Goal: Download file/media

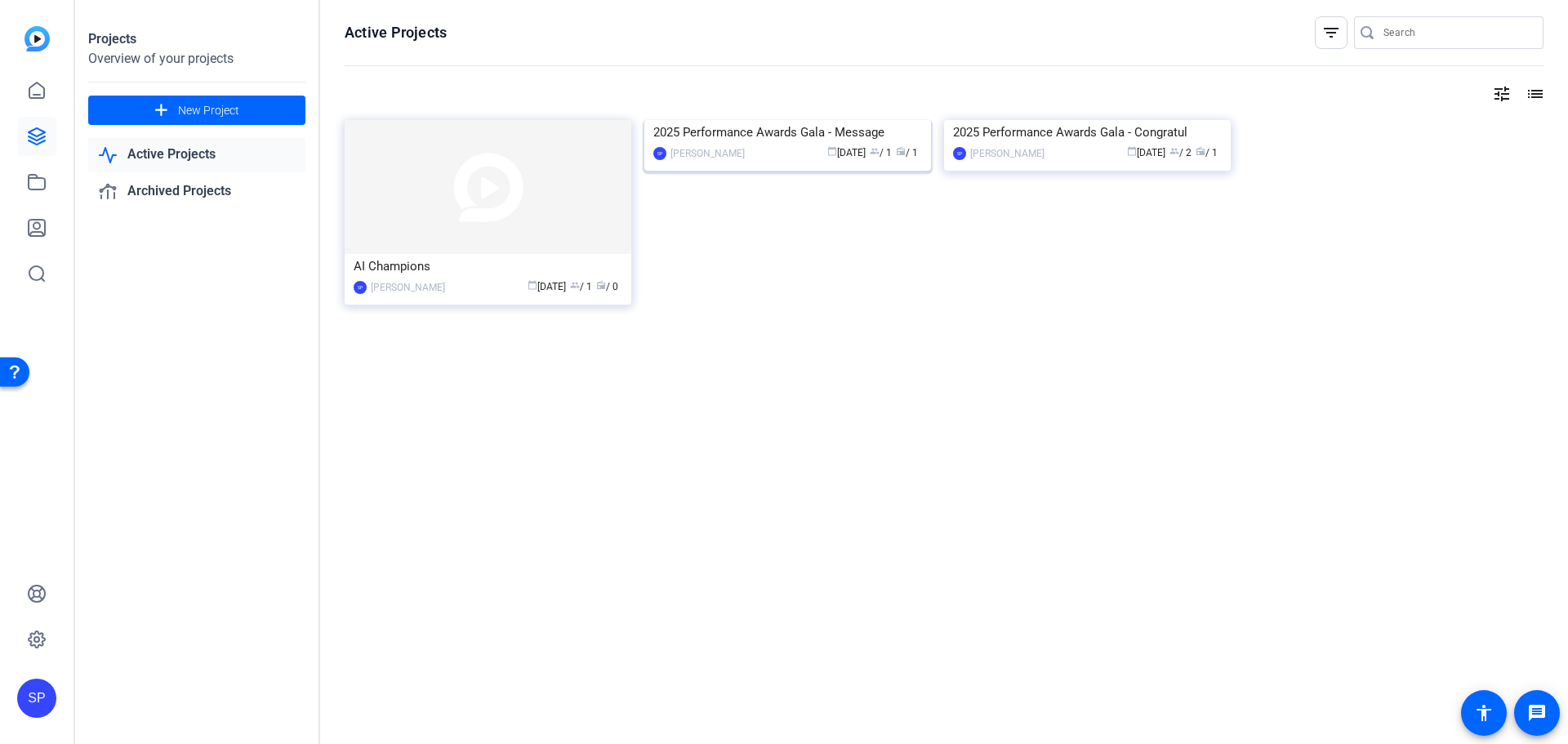
click at [818, 120] on img at bounding box center [787, 120] width 287 height 0
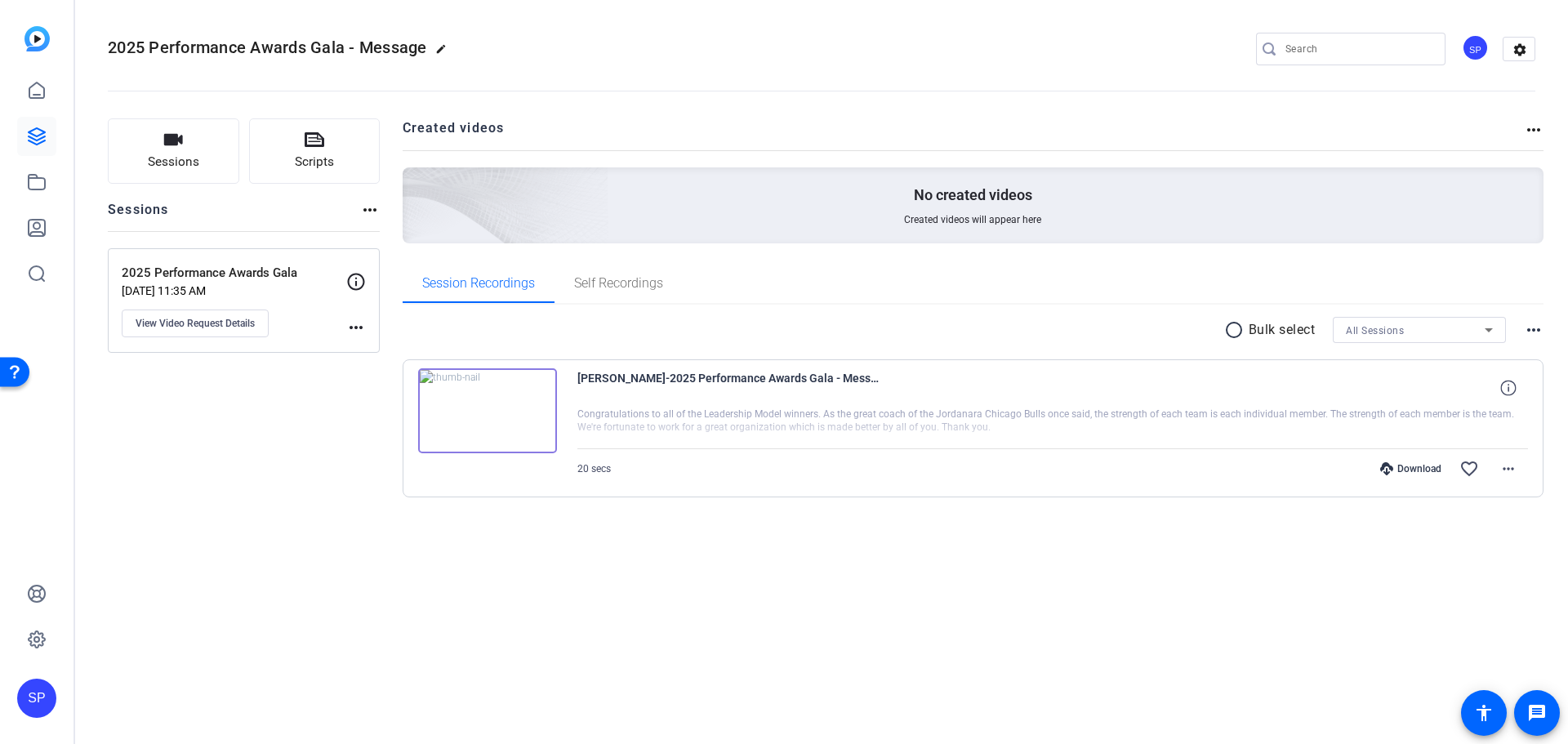
click at [678, 416] on div at bounding box center [1053, 427] width 952 height 41
click at [511, 406] on img at bounding box center [487, 411] width 139 height 85
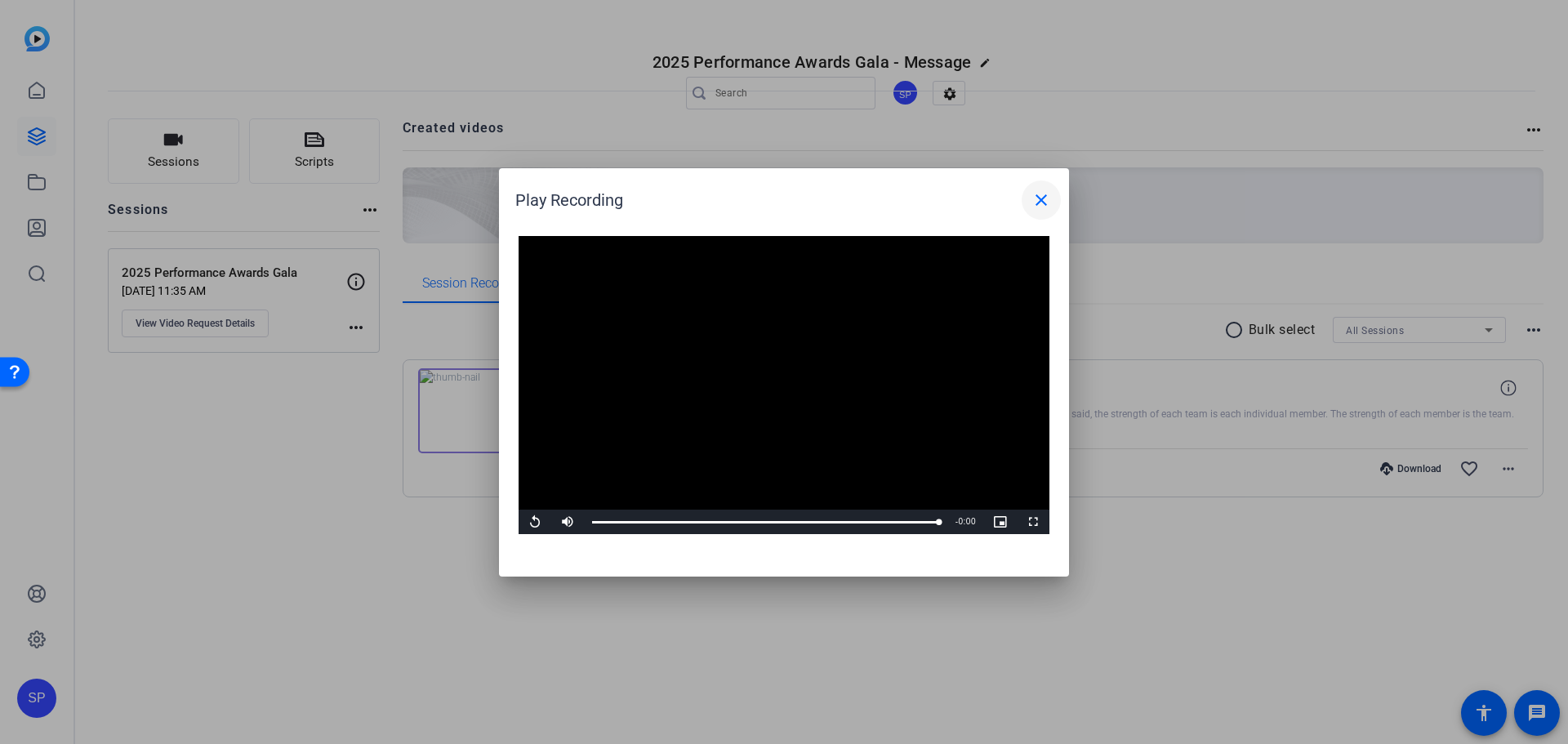
click at [1038, 199] on mat-icon "close" at bounding box center [1042, 200] width 20 height 20
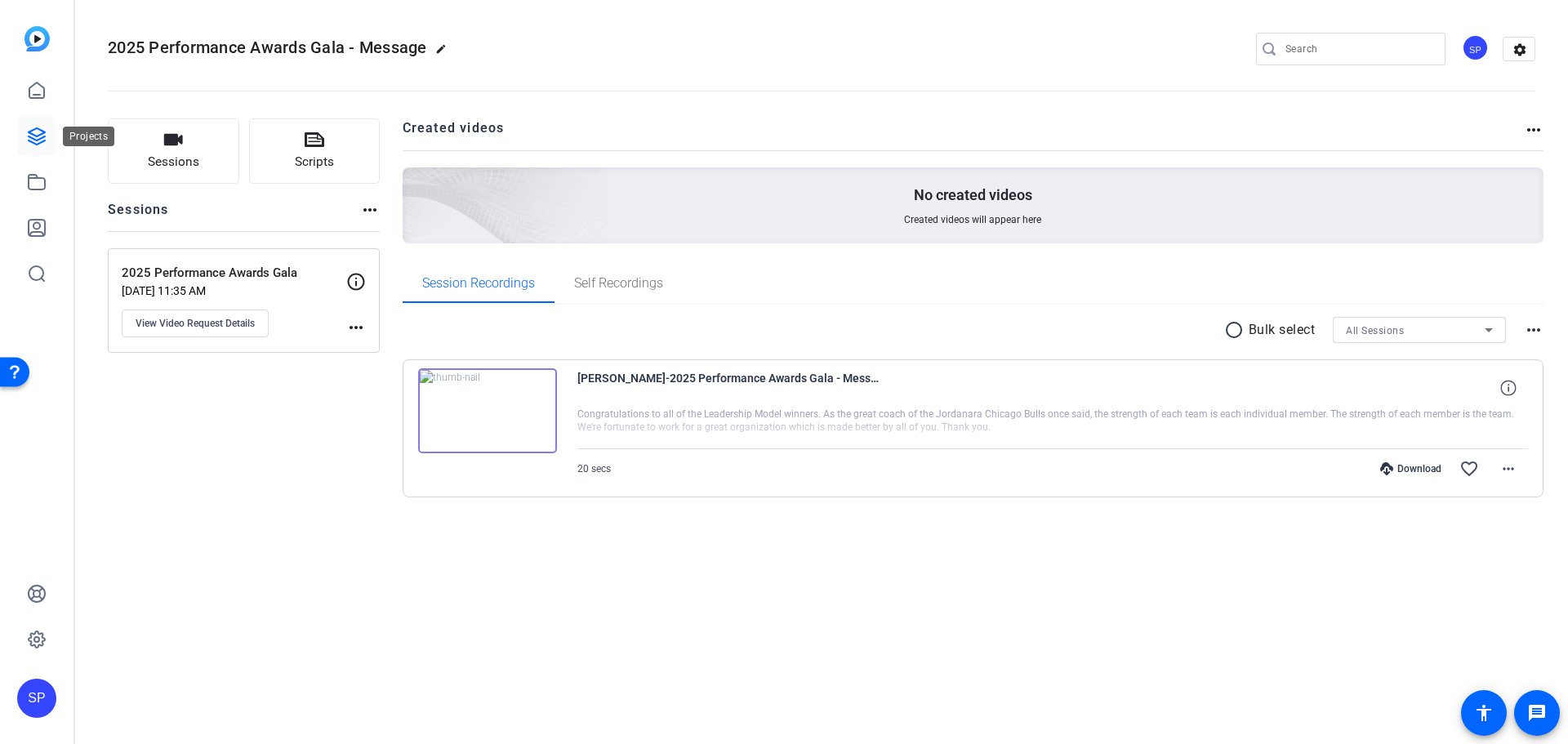
click at [38, 133] on icon at bounding box center [37, 136] width 20 height 20
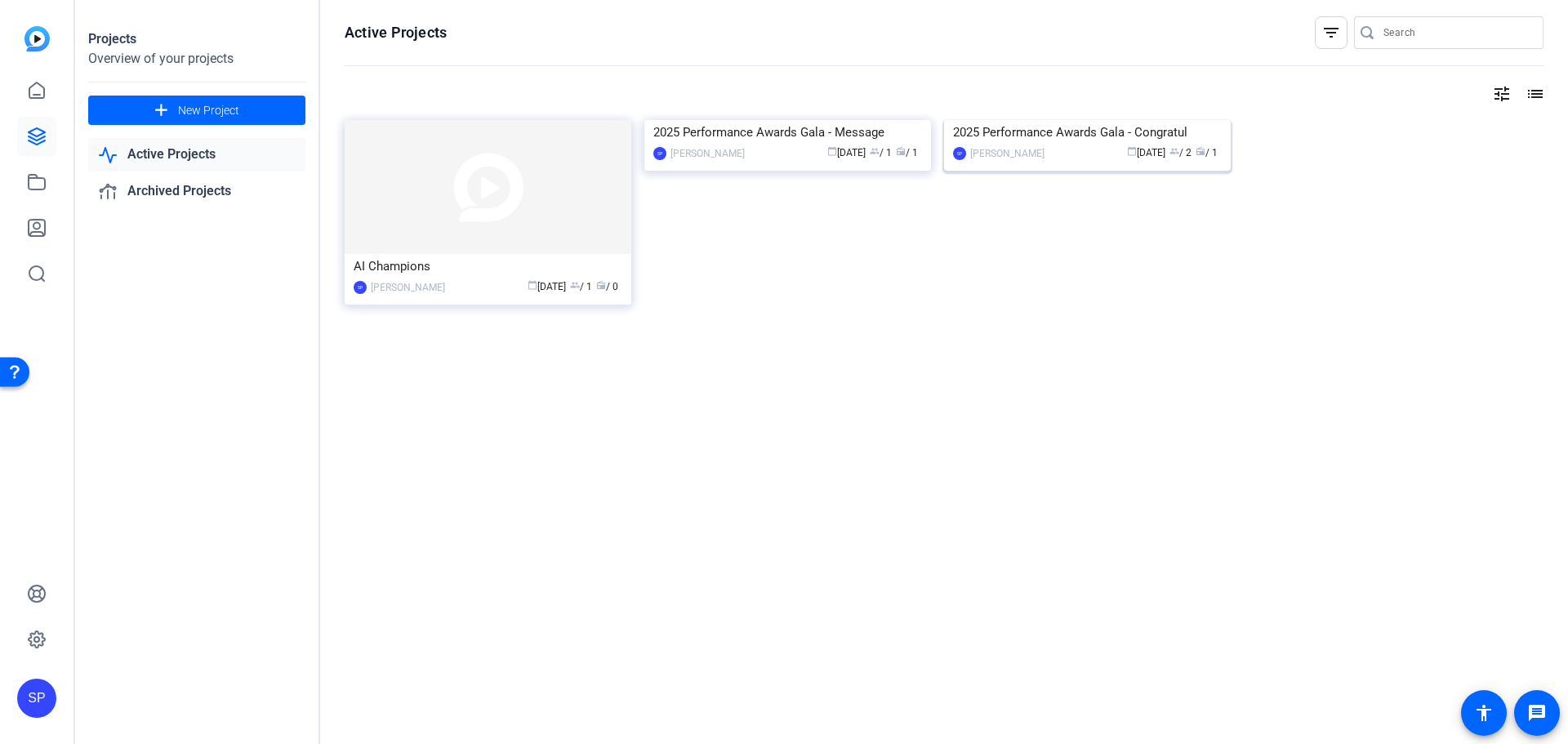
click at [1070, 120] on img at bounding box center [1087, 120] width 287 height 0
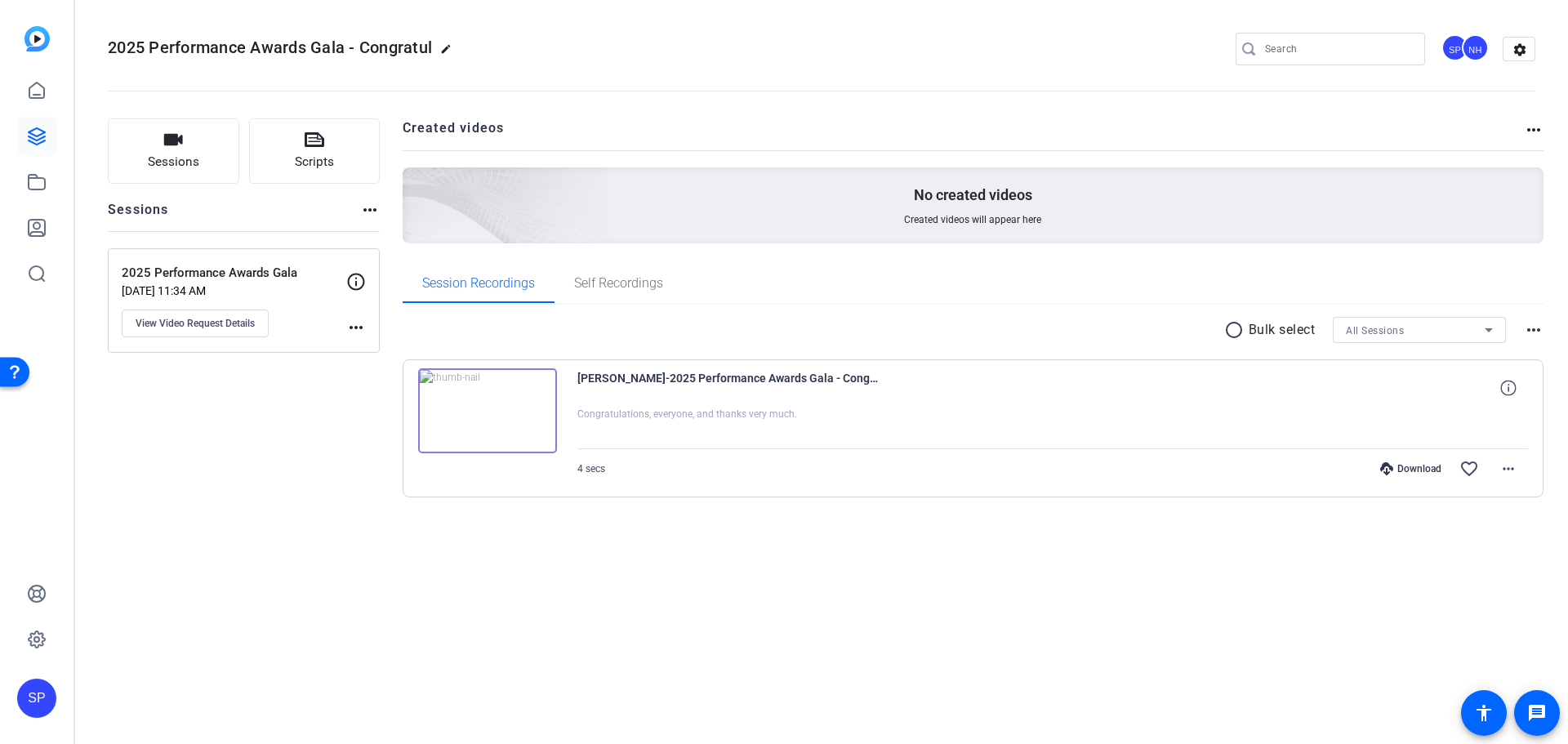
click at [506, 421] on img at bounding box center [487, 411] width 139 height 85
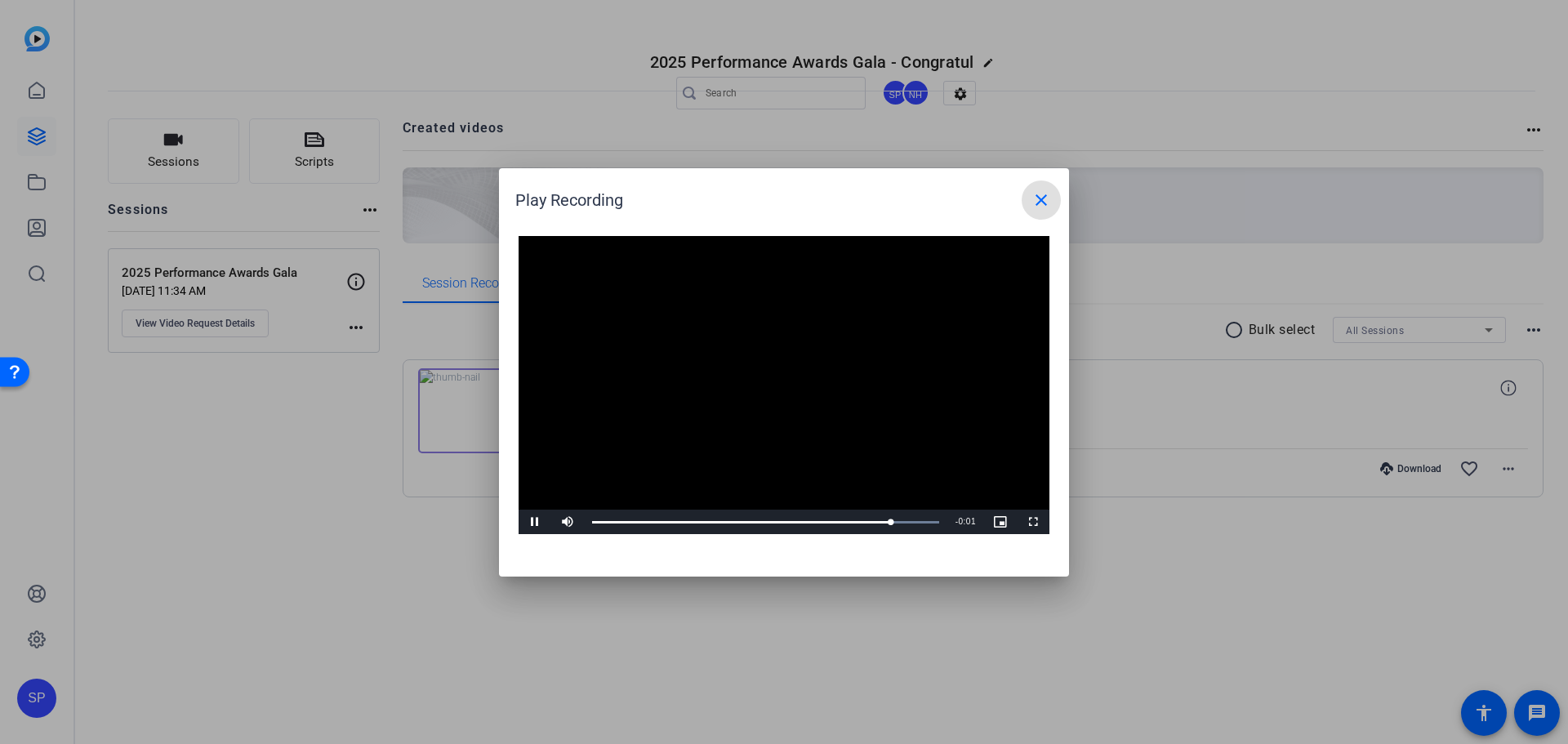
click at [1038, 203] on mat-icon "close" at bounding box center [1042, 200] width 20 height 20
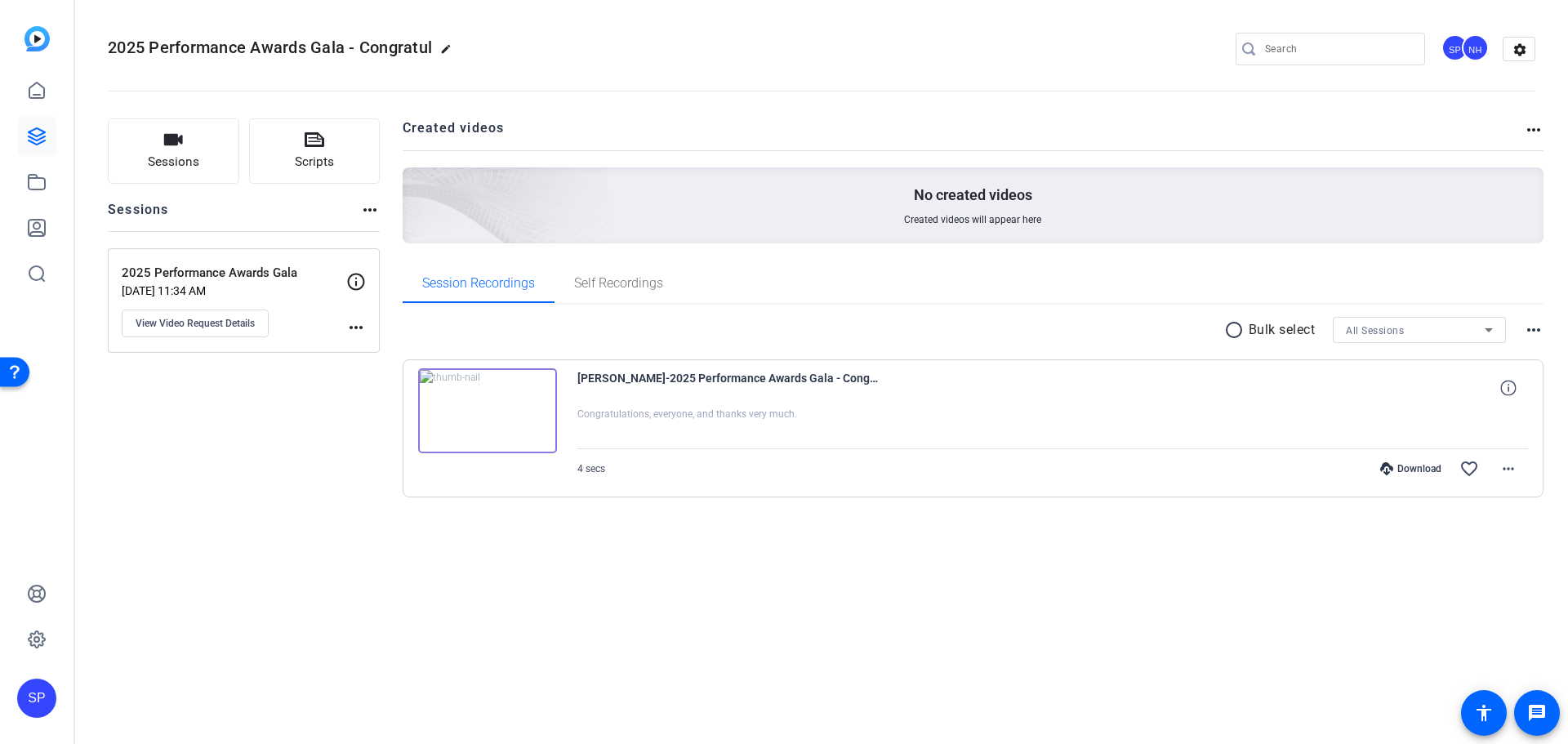
click at [530, 689] on div "2025 Performance Awards Gala - Congratul edit SP NH settings Sessions Scripts S…" at bounding box center [821, 372] width 1493 height 744
click at [36, 131] on icon at bounding box center [37, 136] width 20 height 20
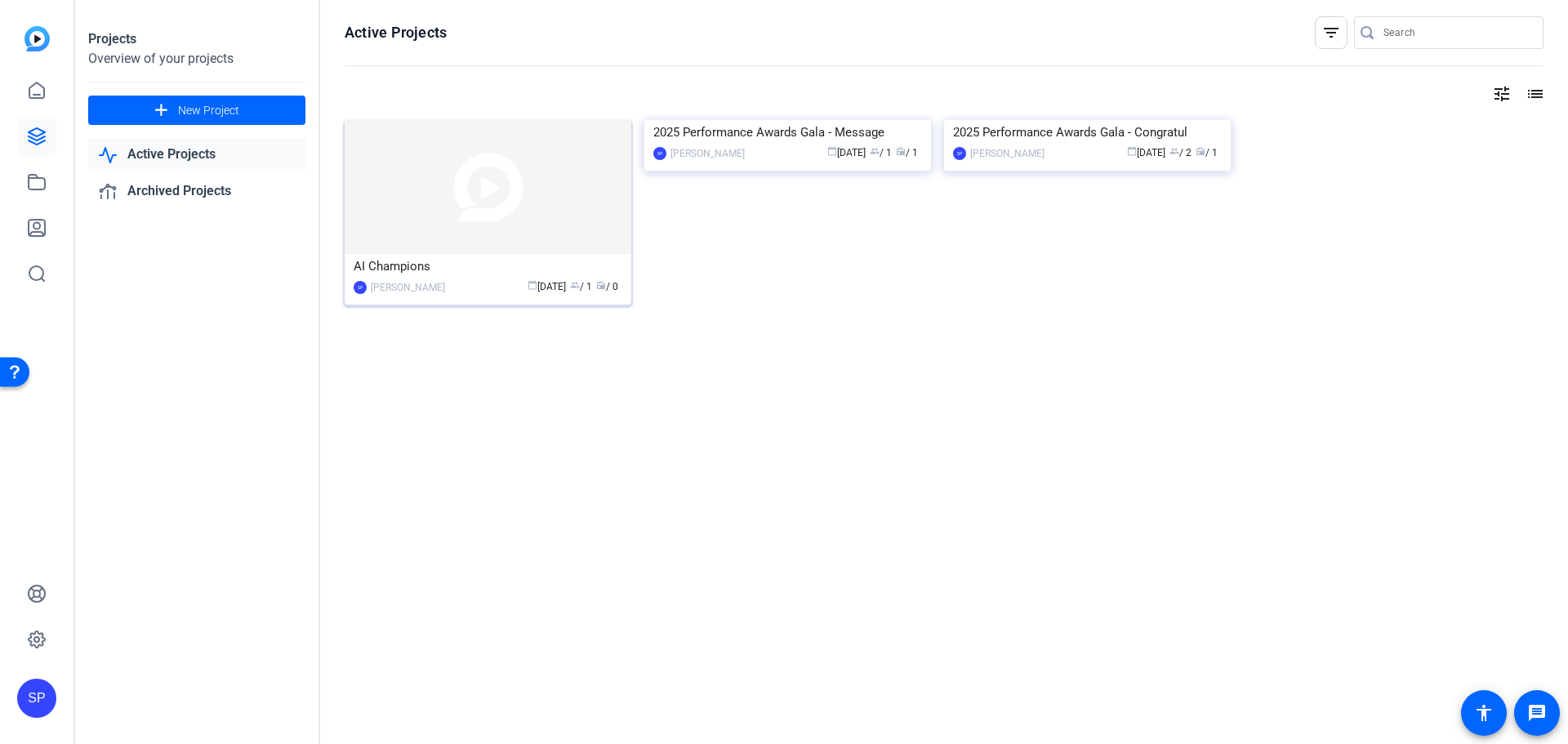
click at [476, 210] on img at bounding box center [488, 186] width 287 height 134
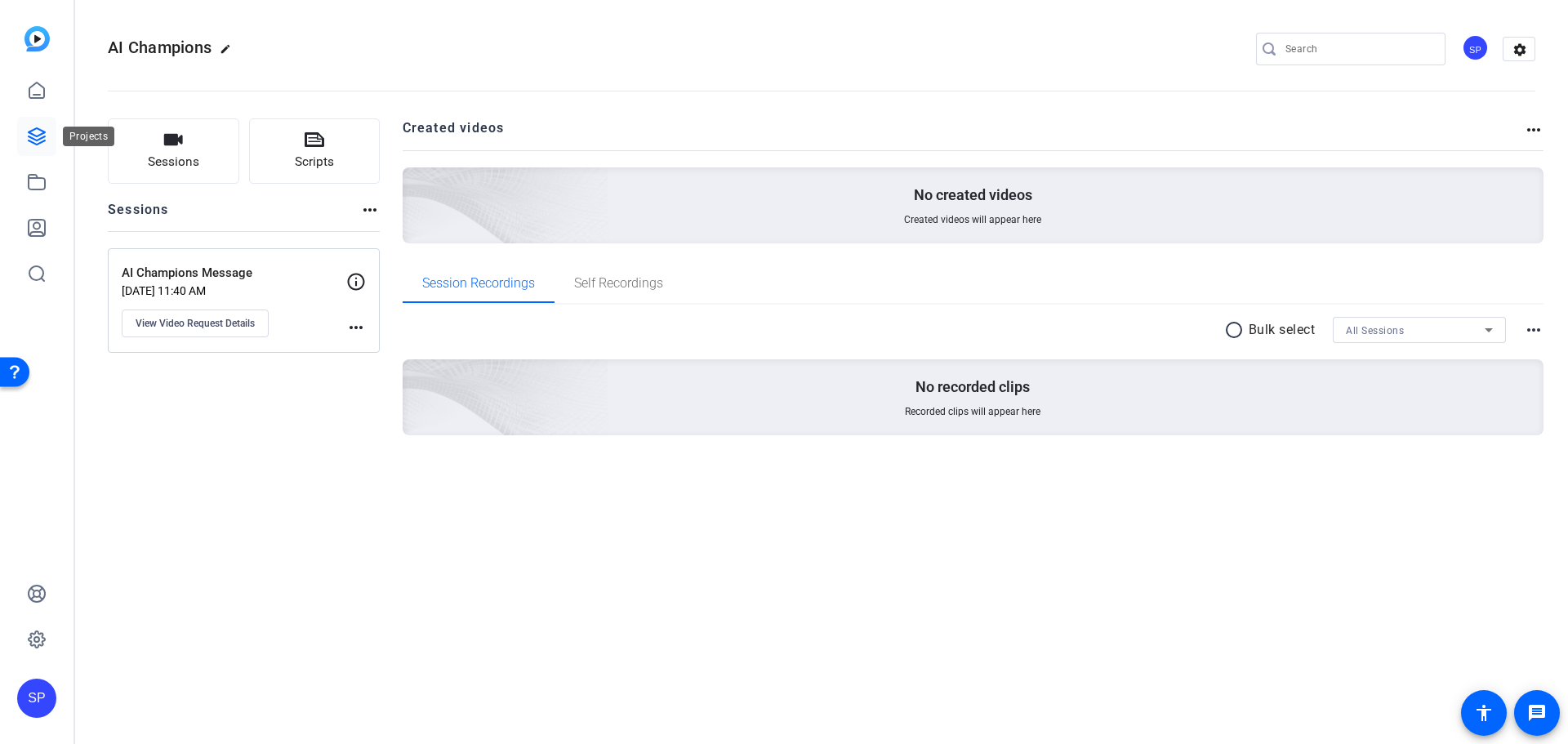
click at [40, 129] on icon at bounding box center [37, 136] width 17 height 17
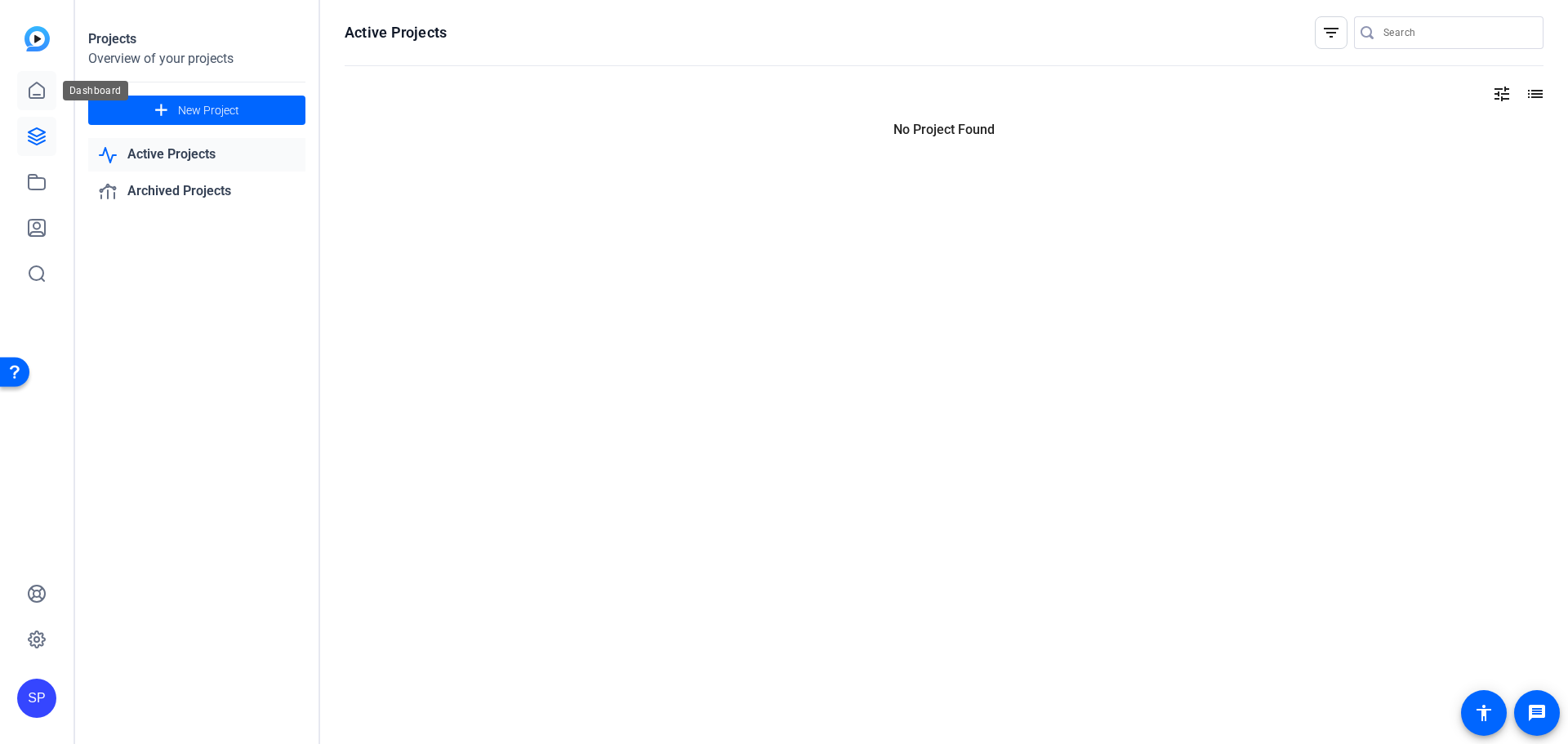
click at [42, 89] on icon at bounding box center [37, 91] width 20 height 20
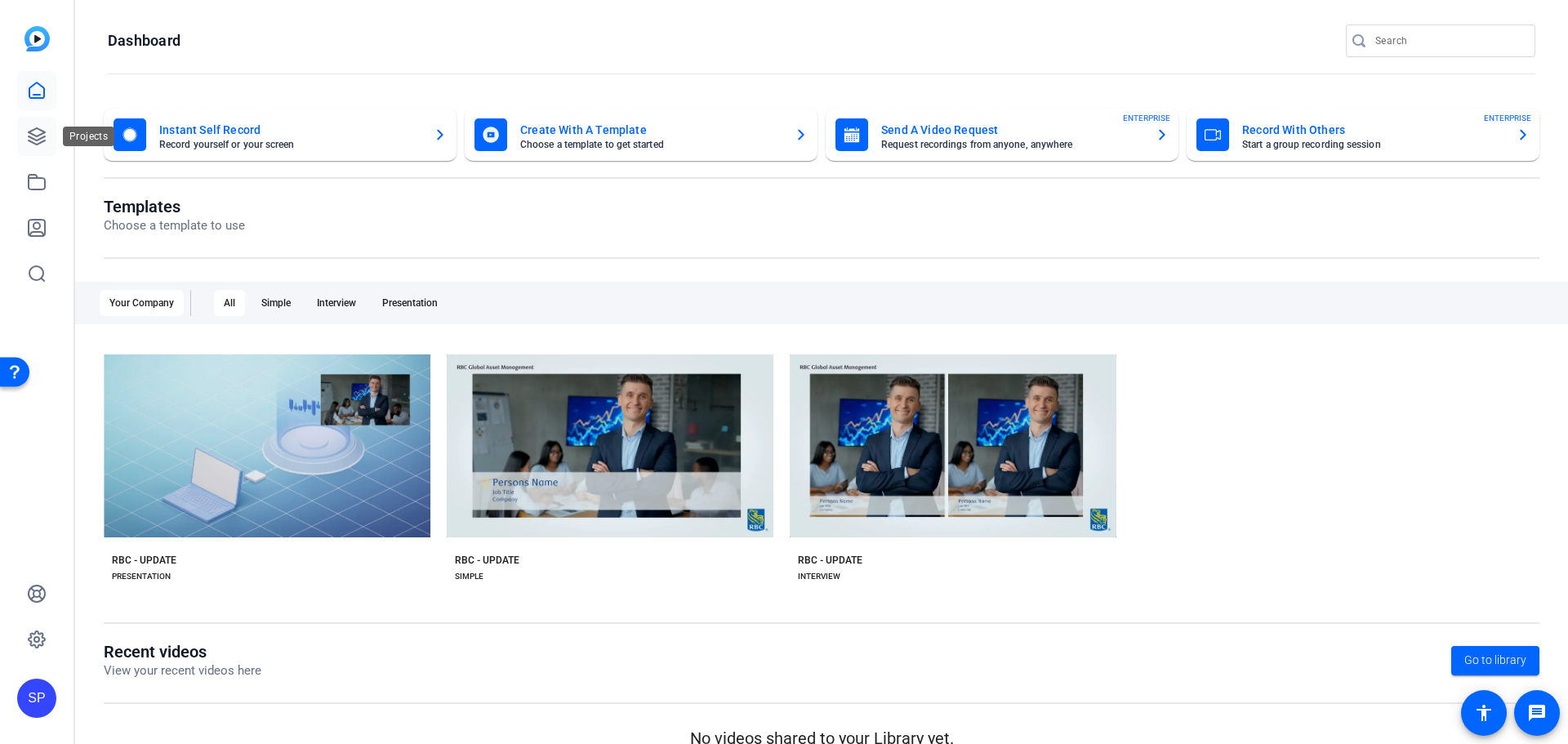
click at [28, 134] on icon at bounding box center [37, 136] width 20 height 20
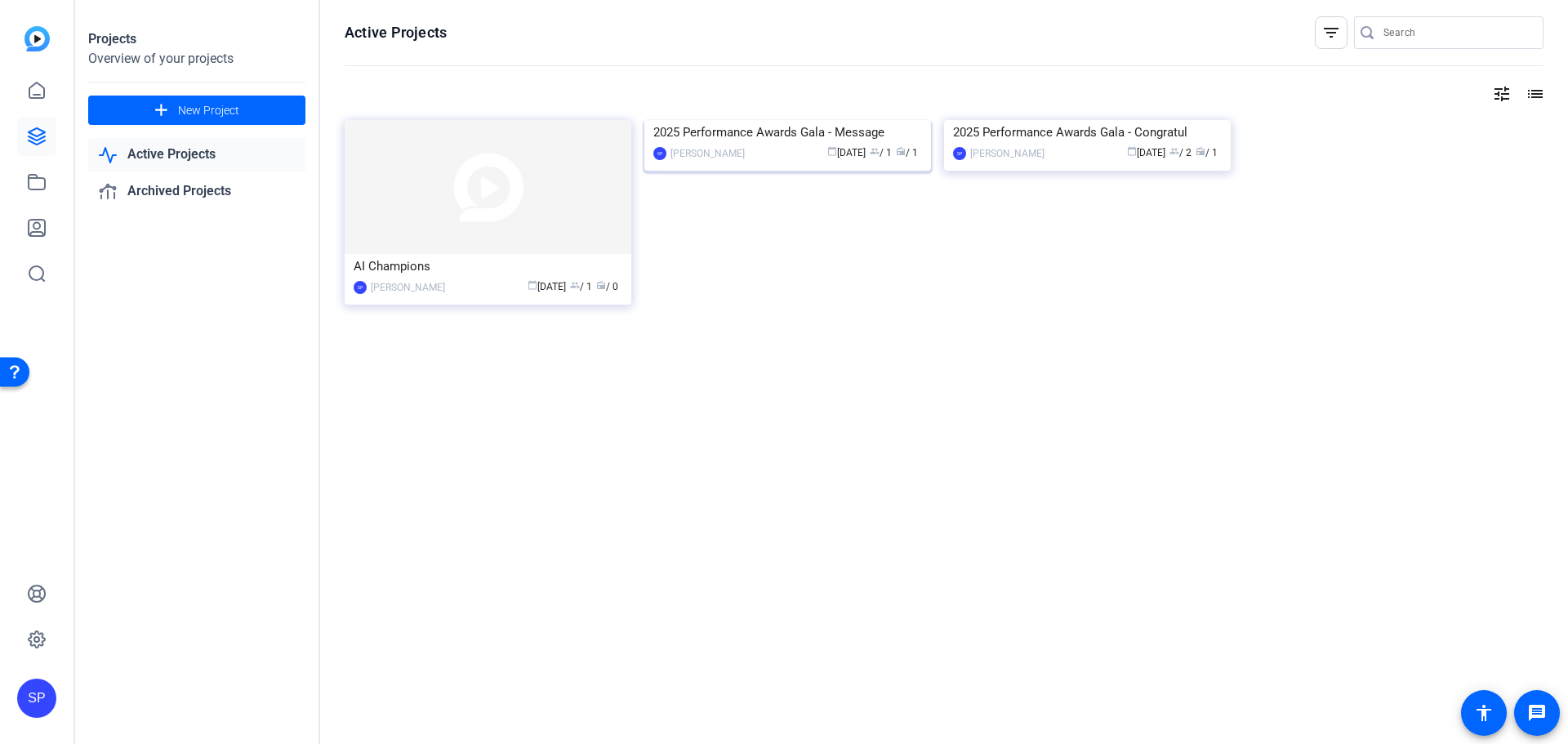
click at [824, 120] on img at bounding box center [787, 120] width 287 height 0
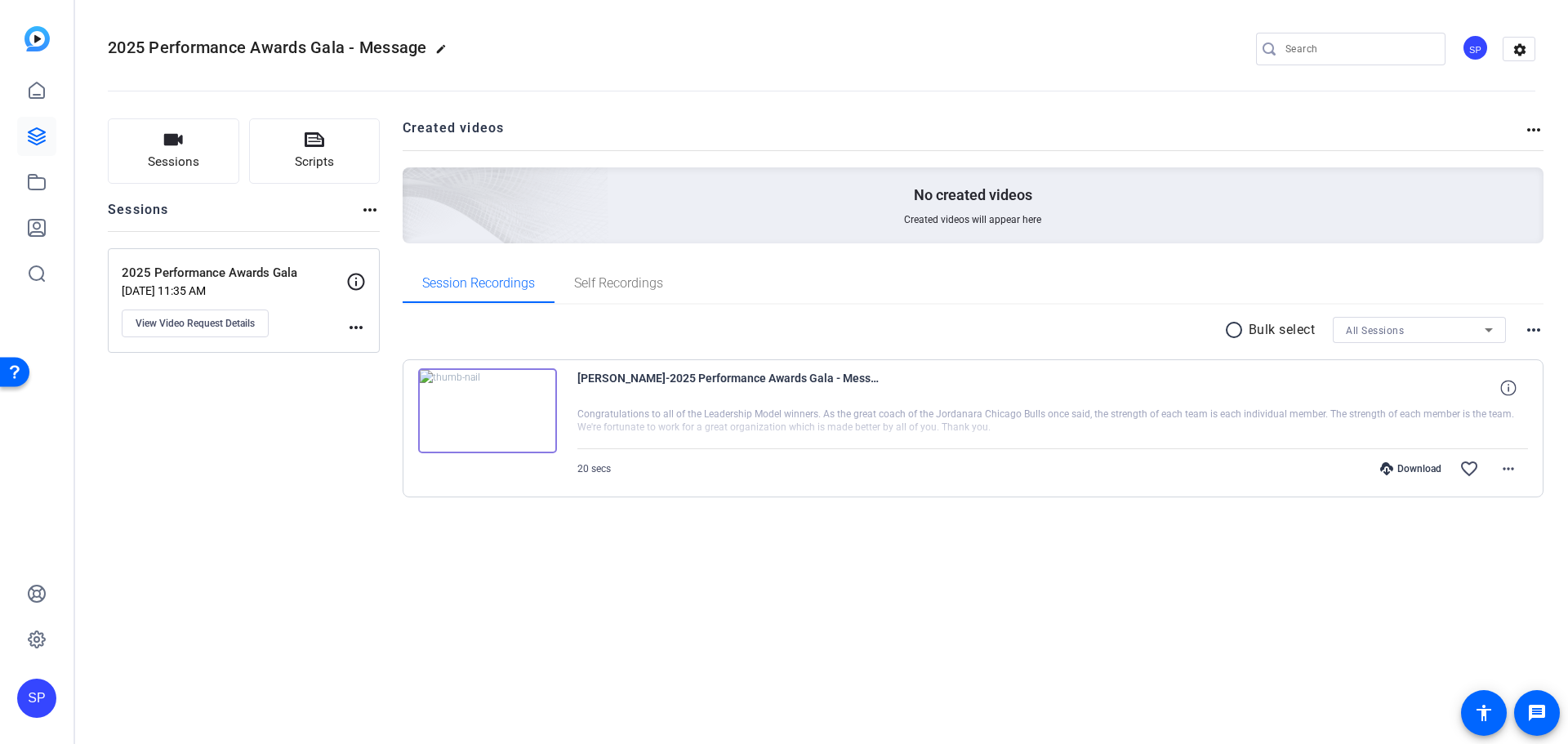
click at [1398, 468] on div "Download" at bounding box center [1411, 469] width 77 height 13
click at [44, 134] on icon at bounding box center [37, 136] width 20 height 20
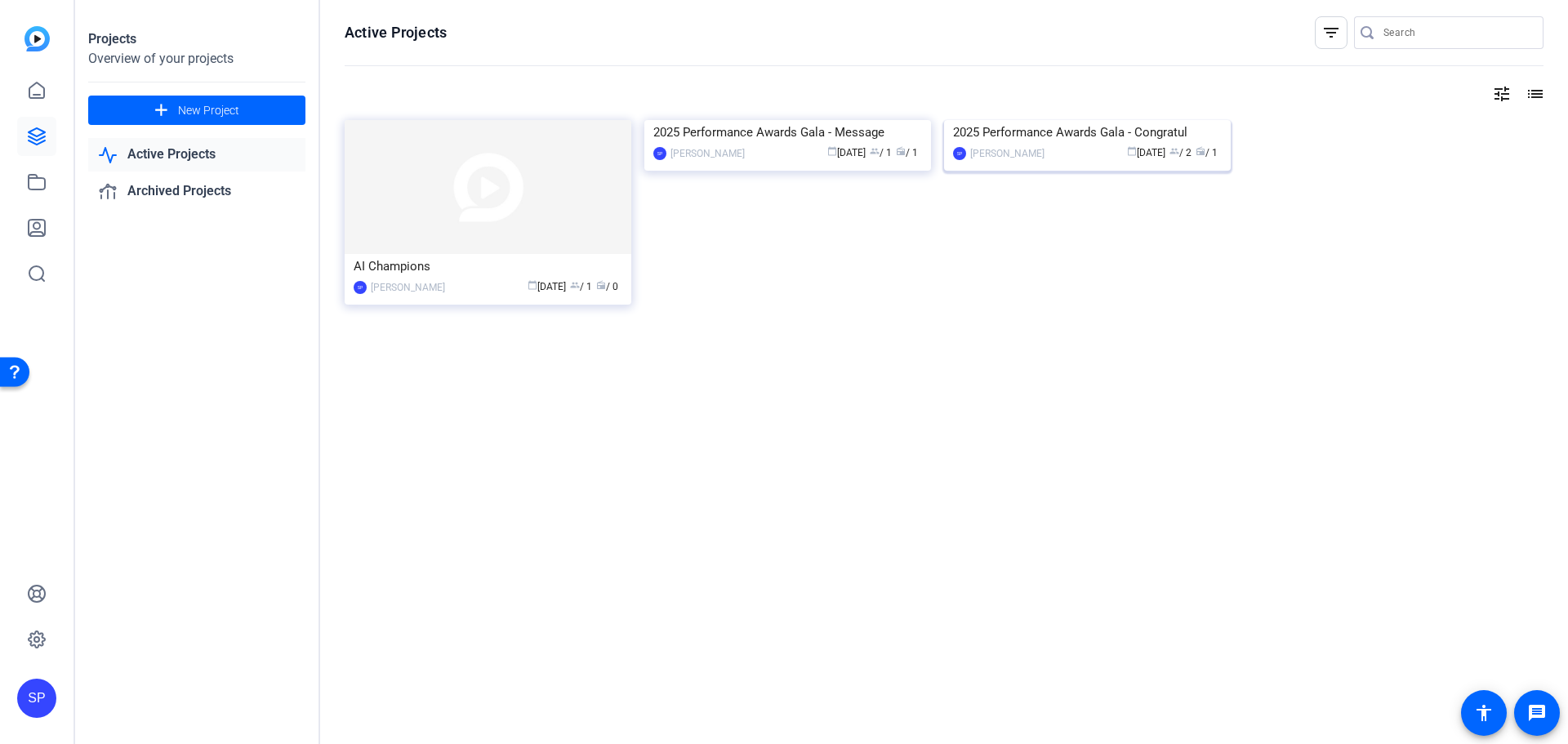
click at [1064, 120] on img at bounding box center [1087, 120] width 287 height 0
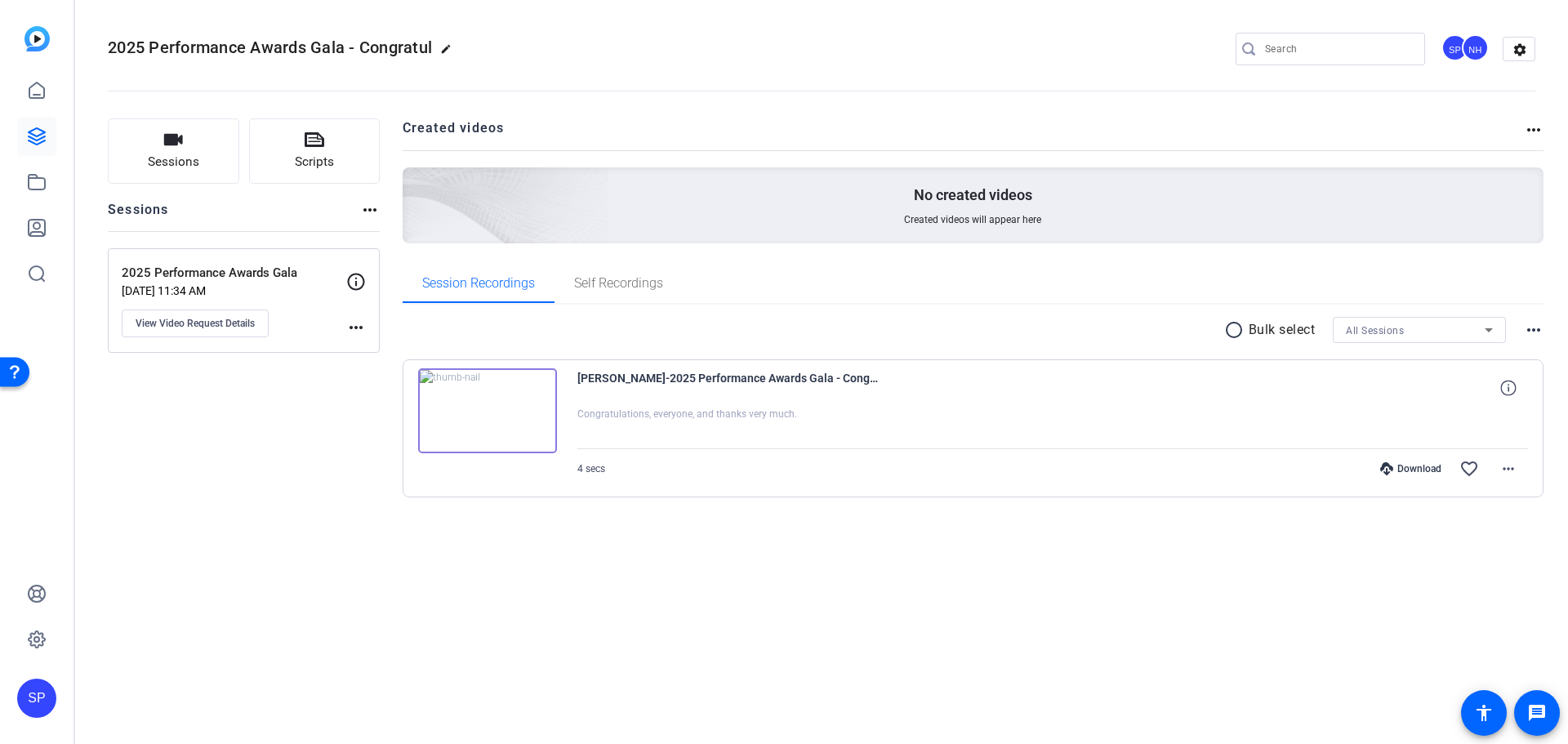
click at [1403, 470] on div "Download" at bounding box center [1411, 469] width 77 height 13
